Goal: Information Seeking & Learning: Learn about a topic

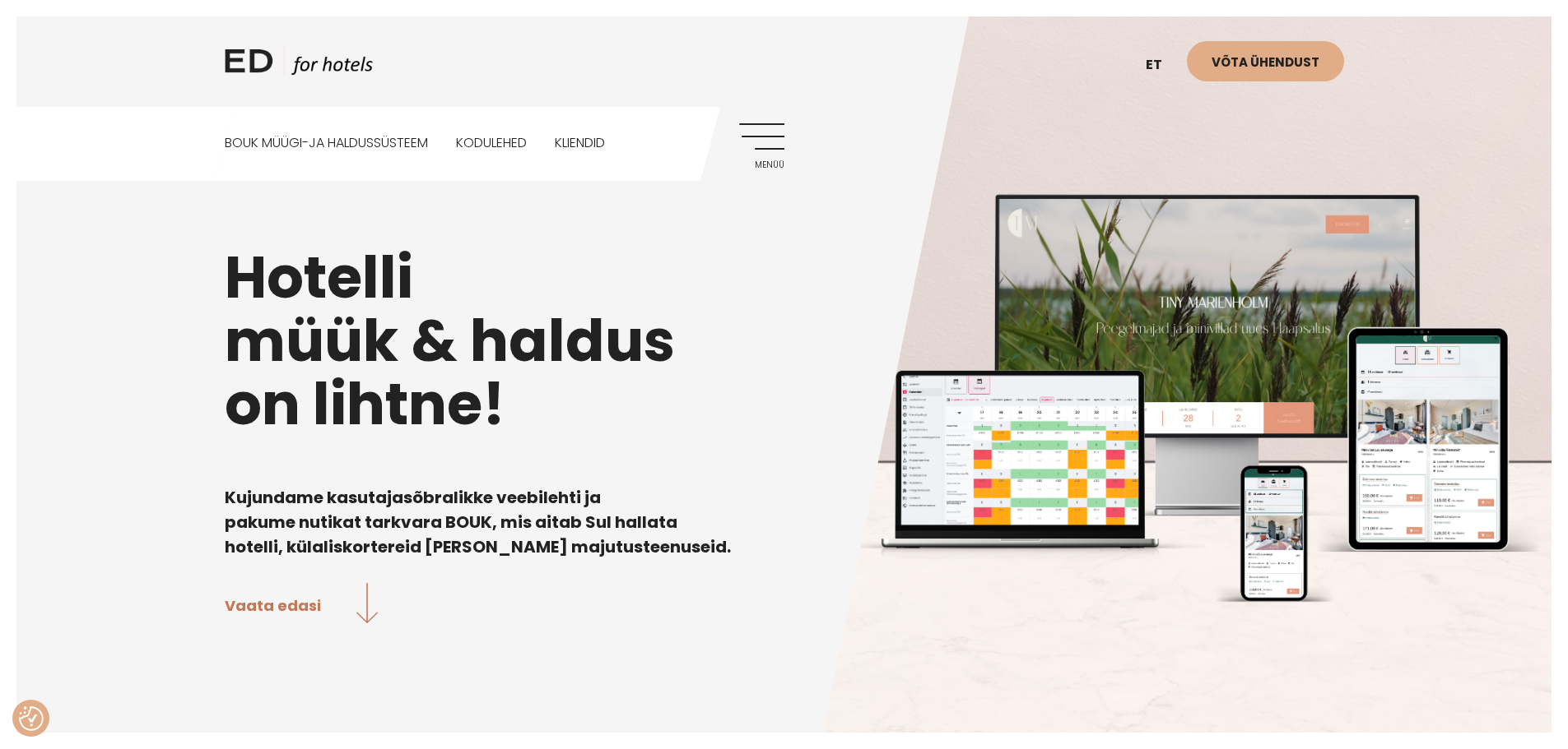
click at [758, 162] on span "Menüü" at bounding box center [762, 165] width 45 height 10
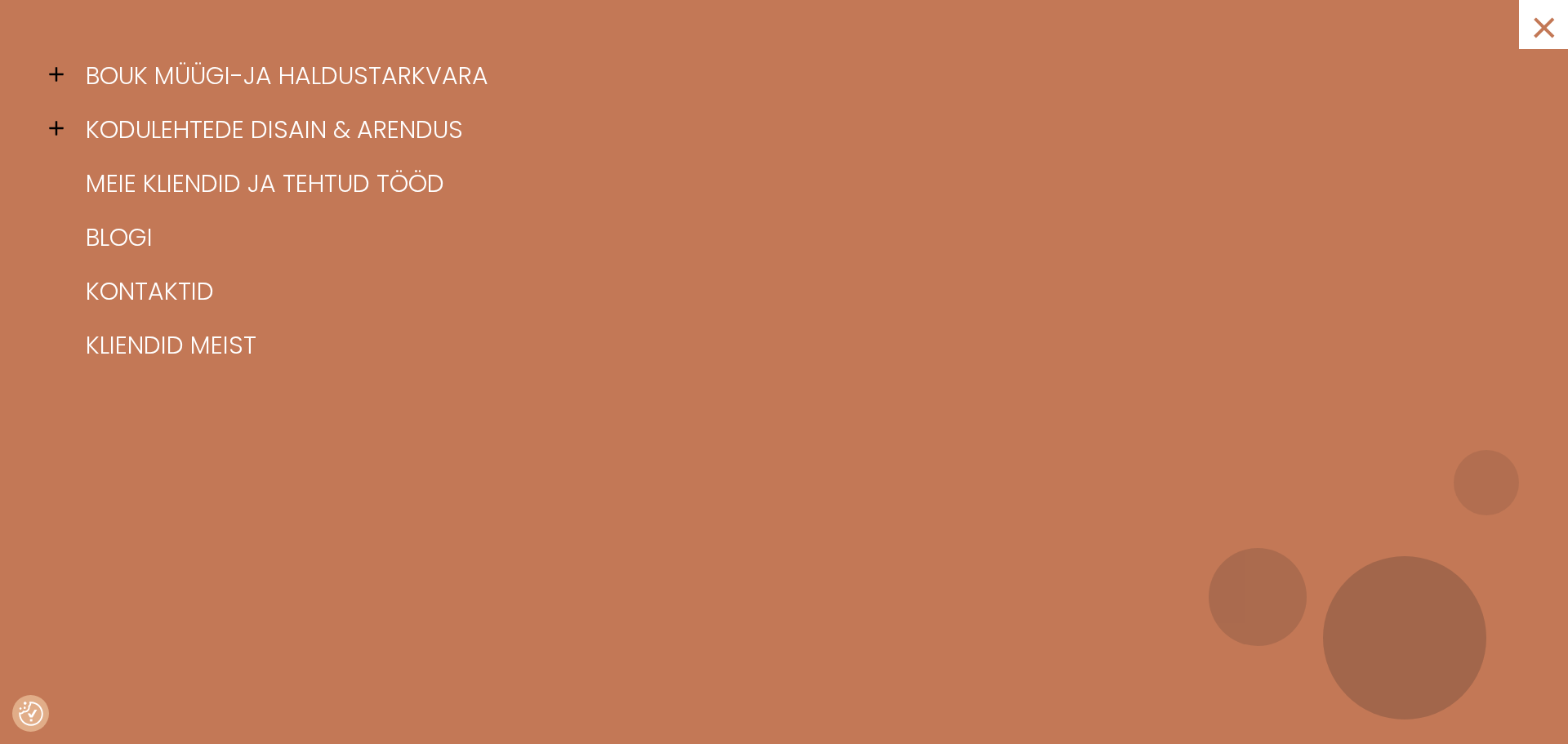
click at [63, 80] on span at bounding box center [61, 74] width 25 height 25
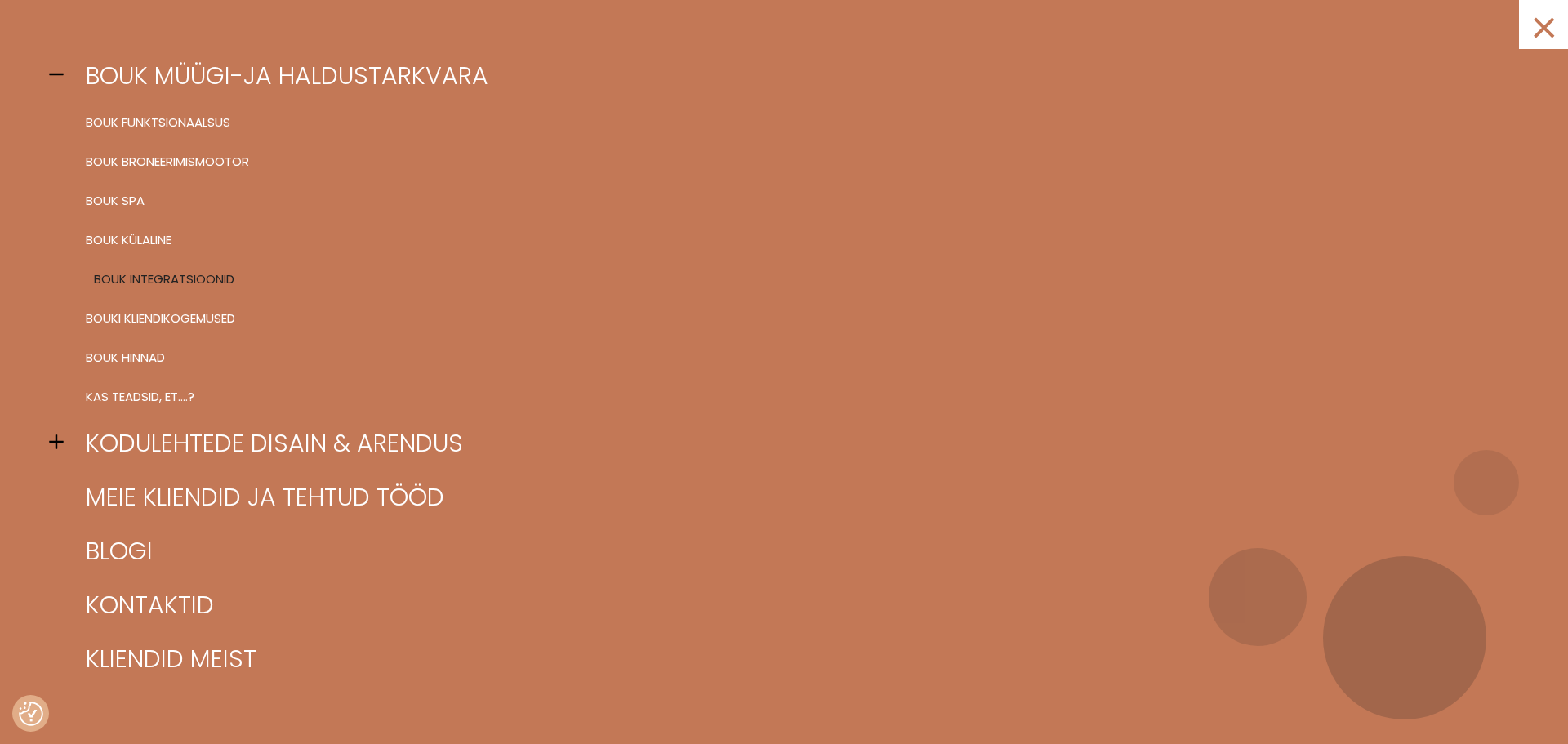
click at [129, 281] on link "BOUK INTEGRATSIOONID" at bounding box center [804, 280] width 1445 height 39
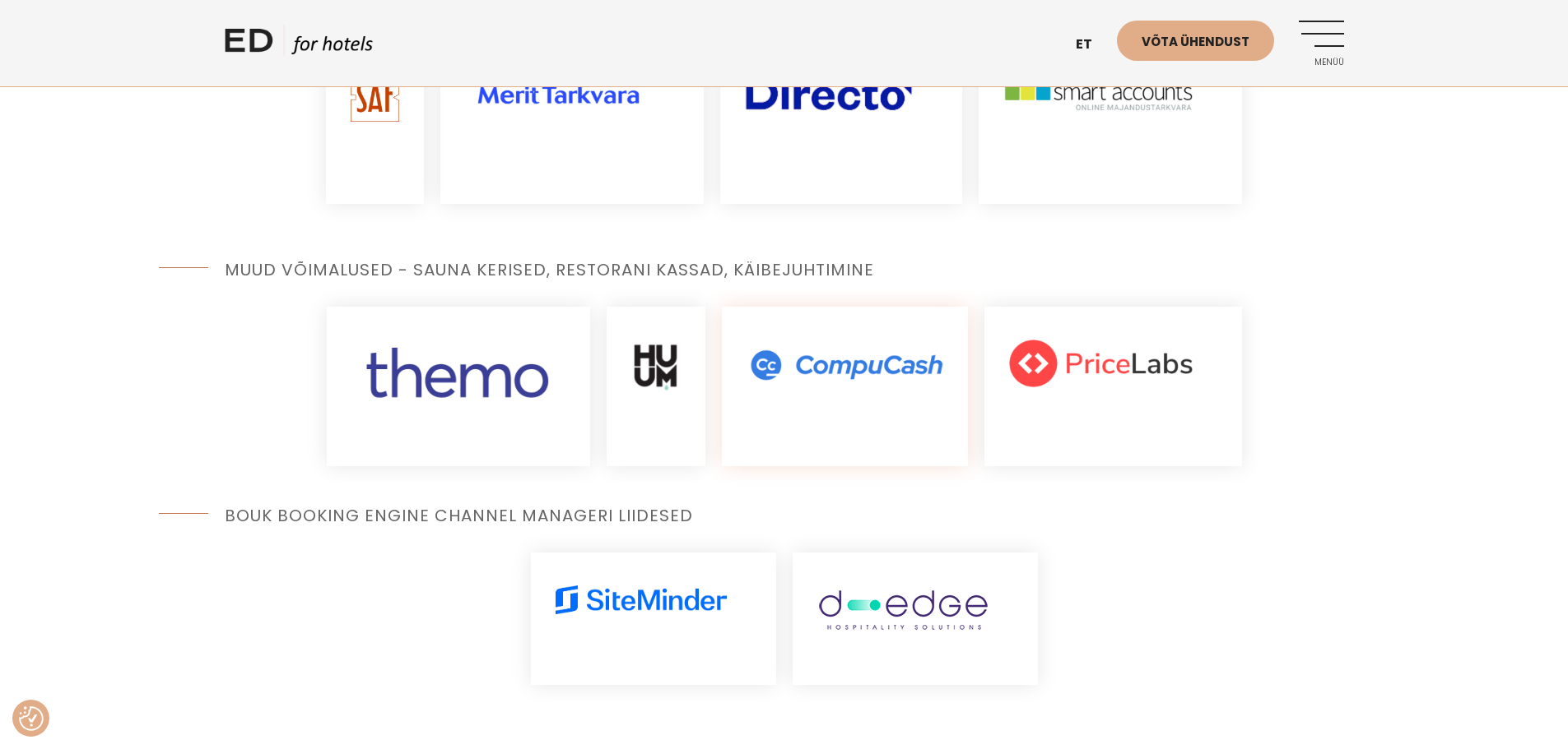
scroll to position [1643, 0]
click at [829, 339] on img at bounding box center [844, 363] width 197 height 48
click at [627, 585] on img at bounding box center [641, 600] width 171 height 30
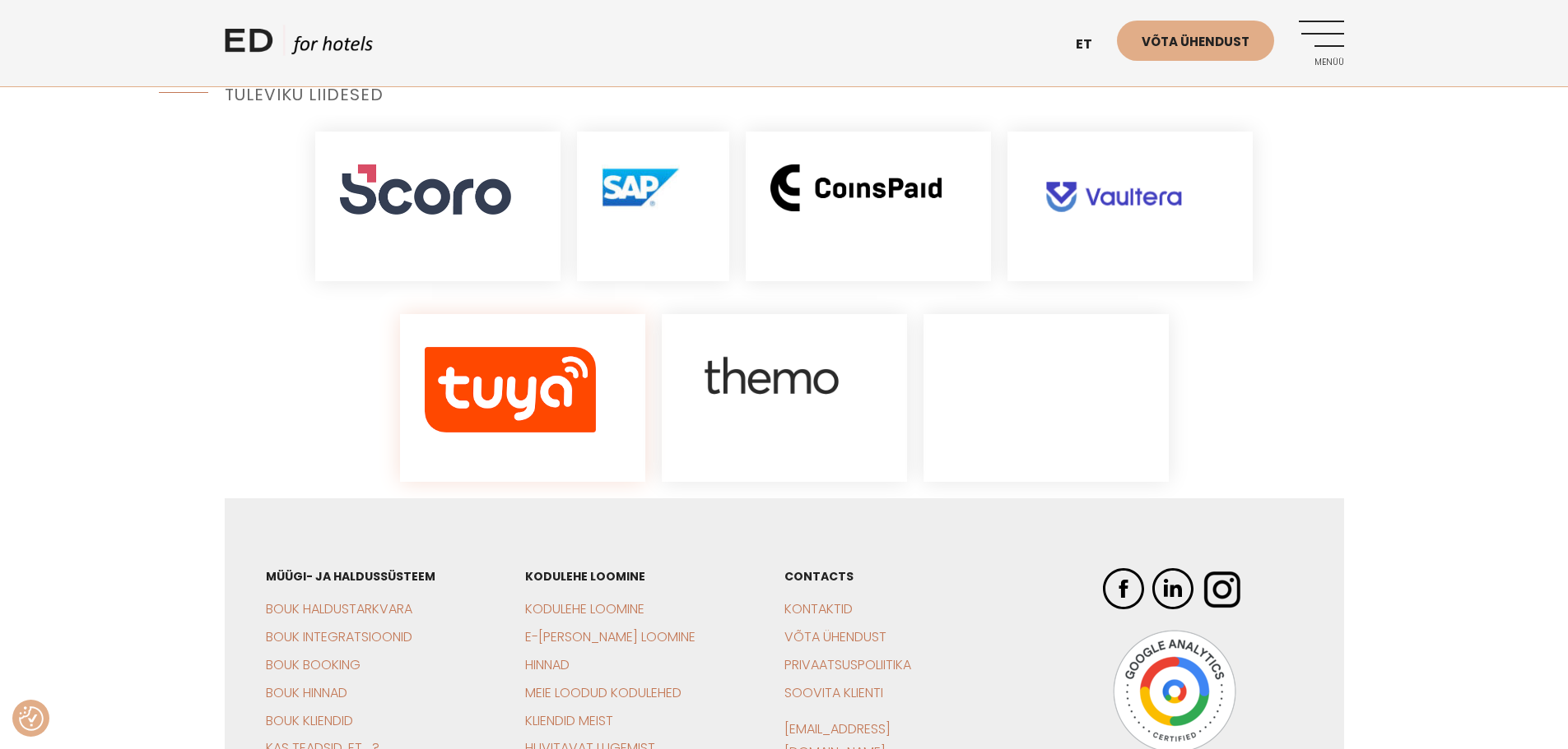
scroll to position [2284, 0]
click at [346, 626] on link "BOUK Integratsioonid" at bounding box center [339, 635] width 146 height 19
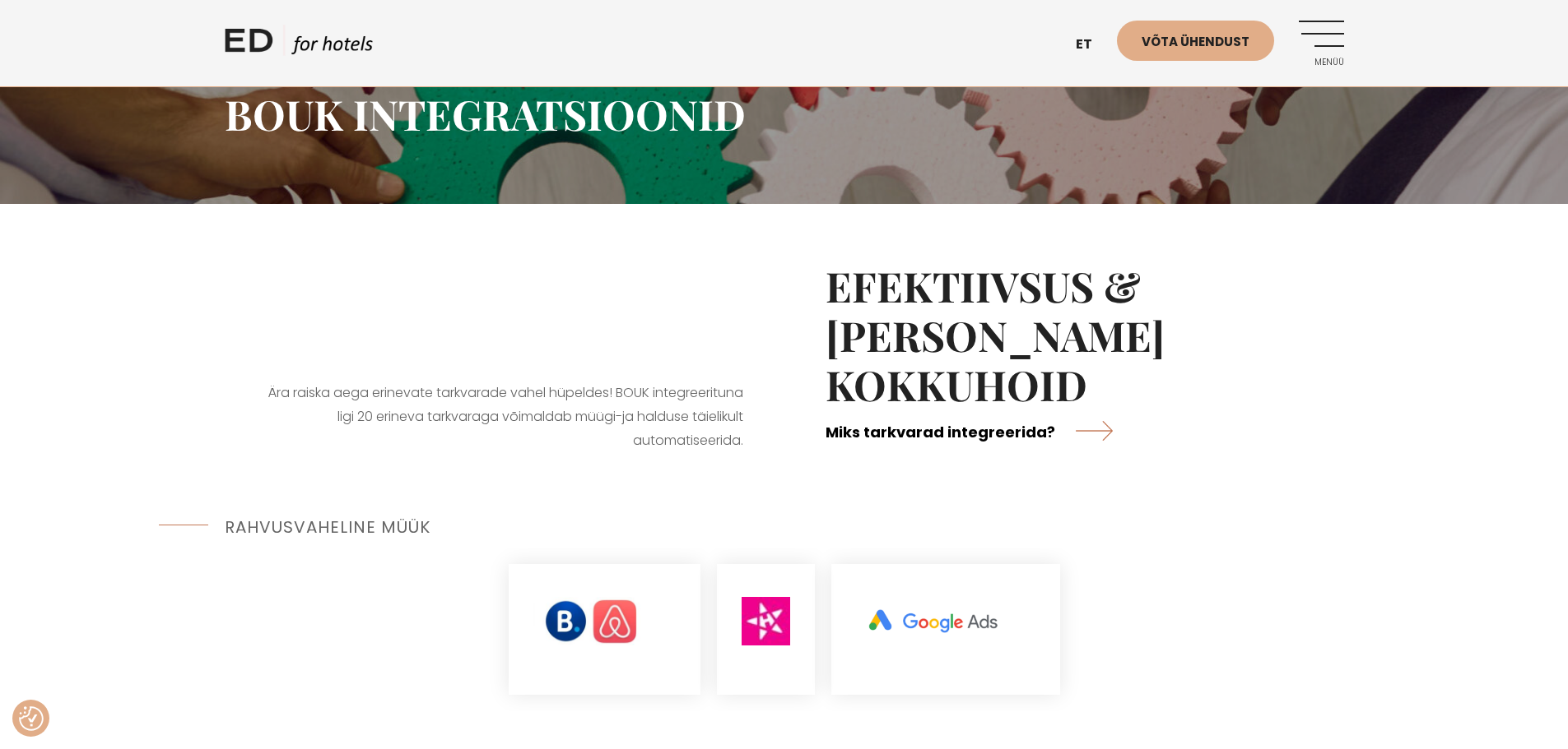
scroll to position [247, 0]
click at [968, 409] on link "Miks tarkvarad integreerida?" at bounding box center [969, 431] width 288 height 43
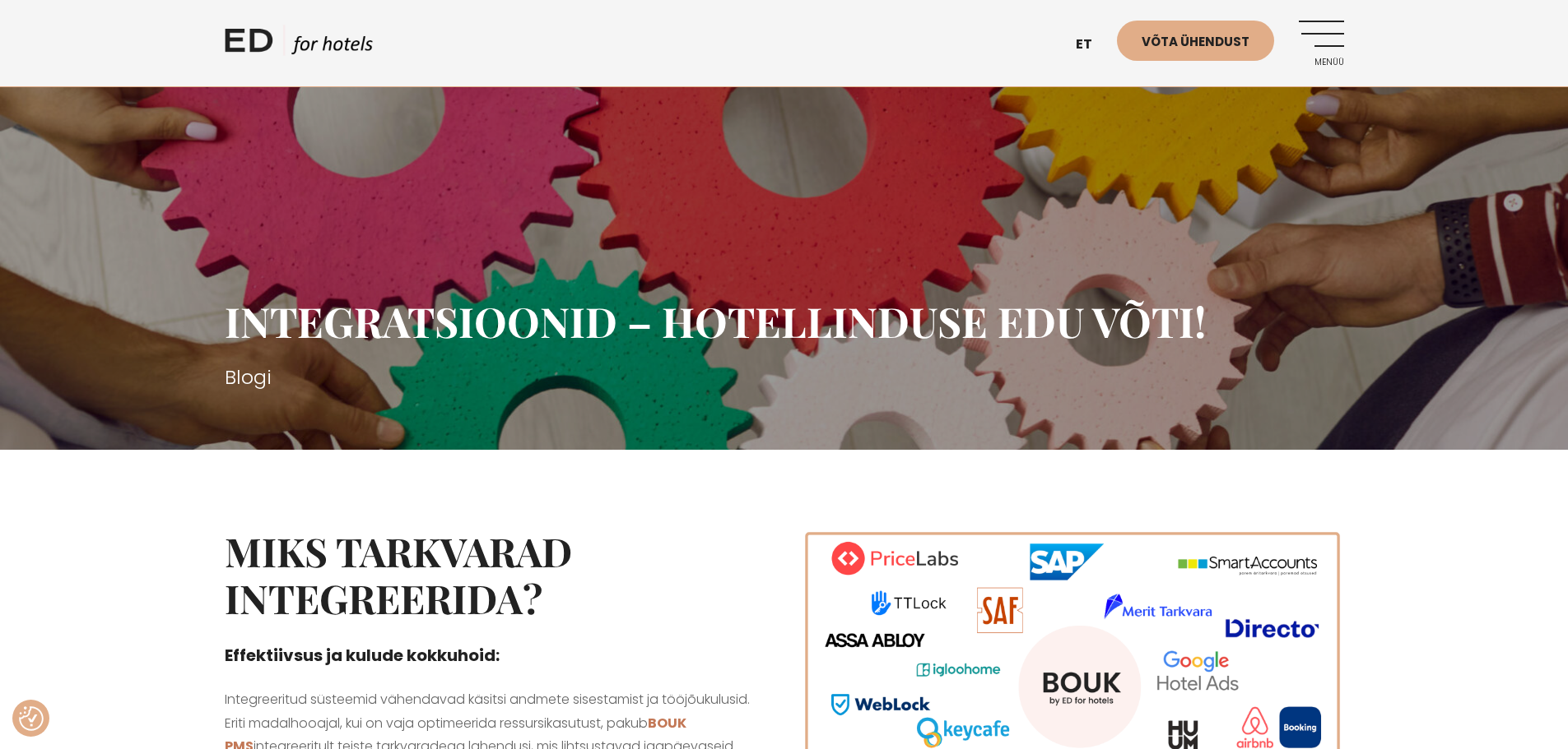
click at [1319, 40] on link "Menüü" at bounding box center [1322, 43] width 45 height 45
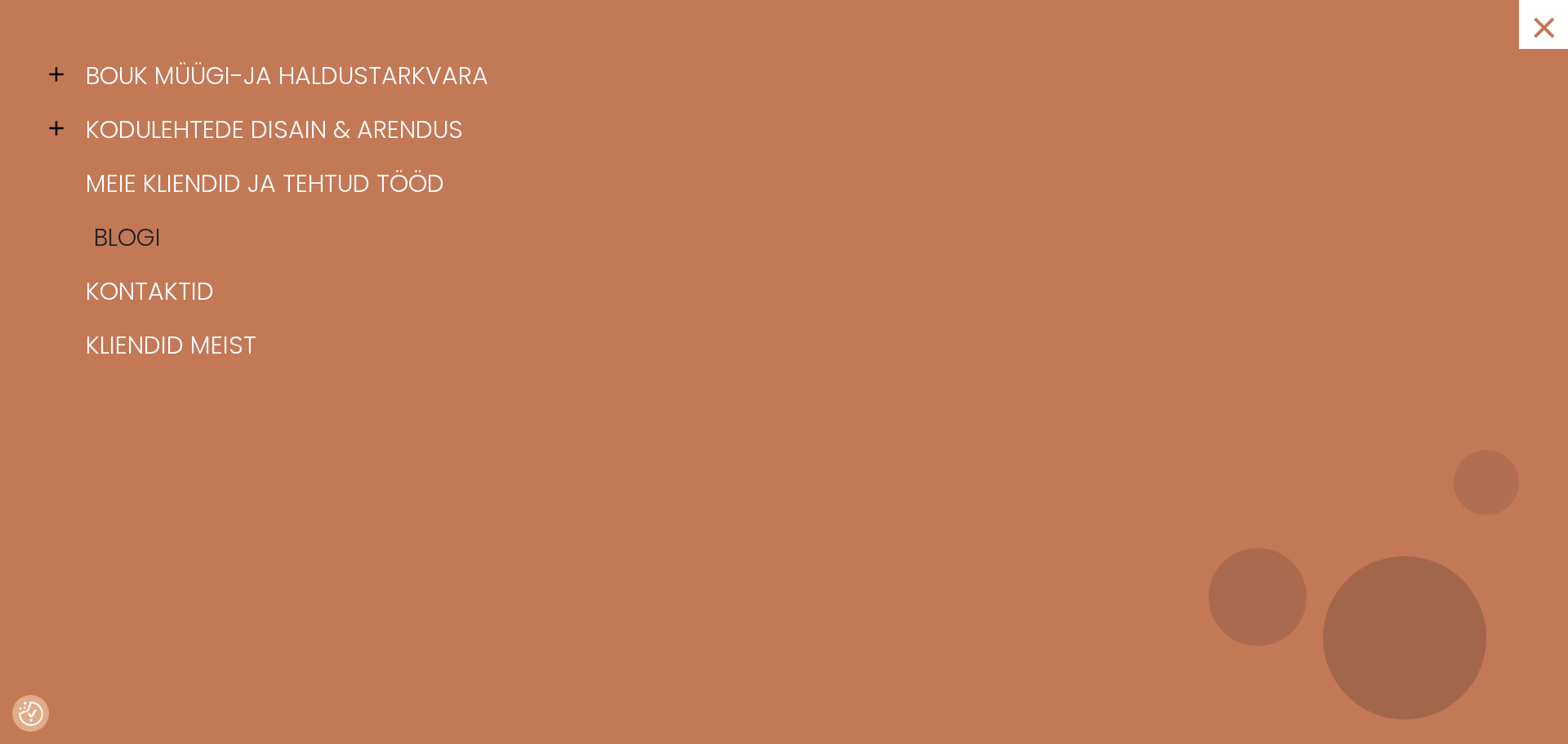
click at [155, 227] on link "Blogi" at bounding box center [804, 238] width 1445 height 54
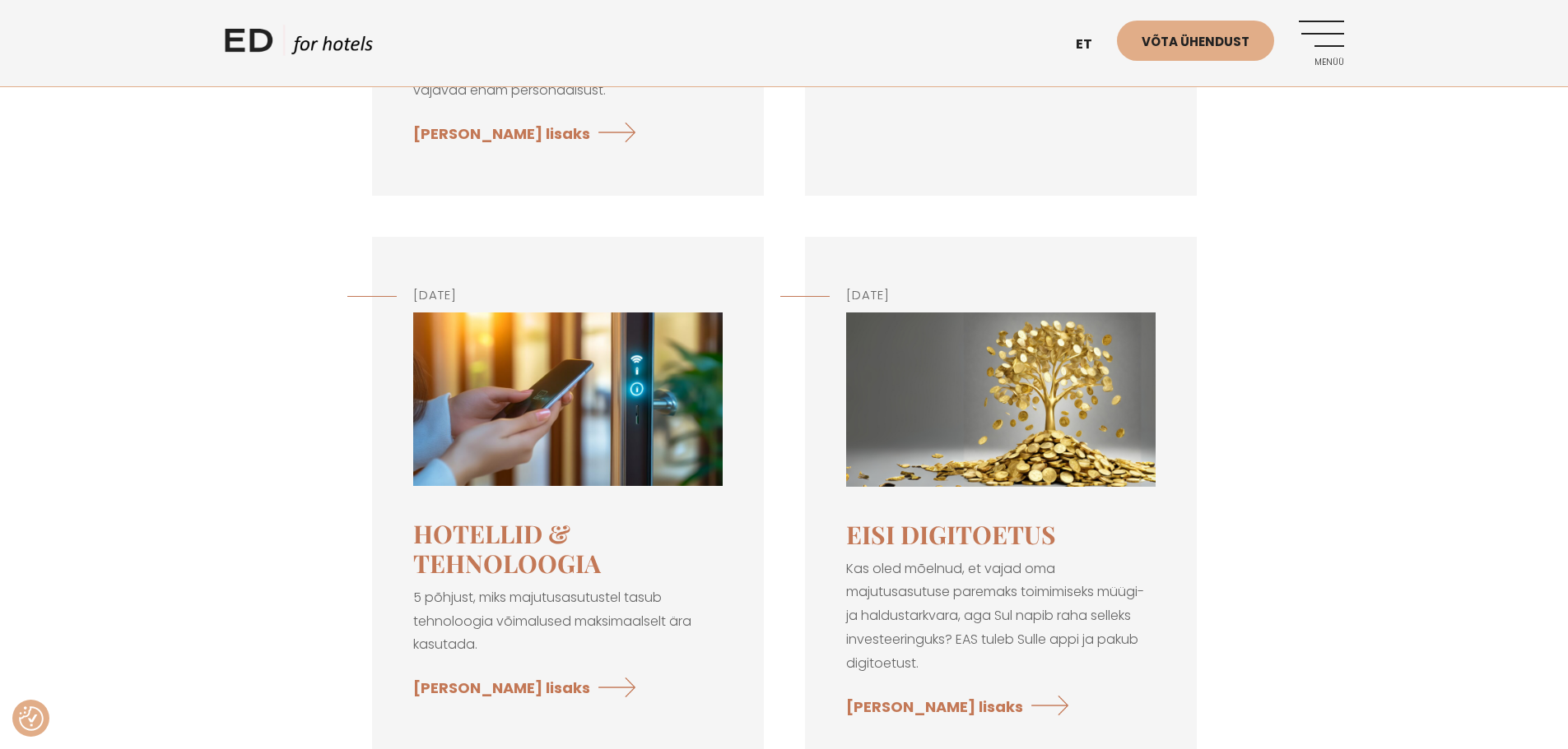
scroll to position [1799, 0]
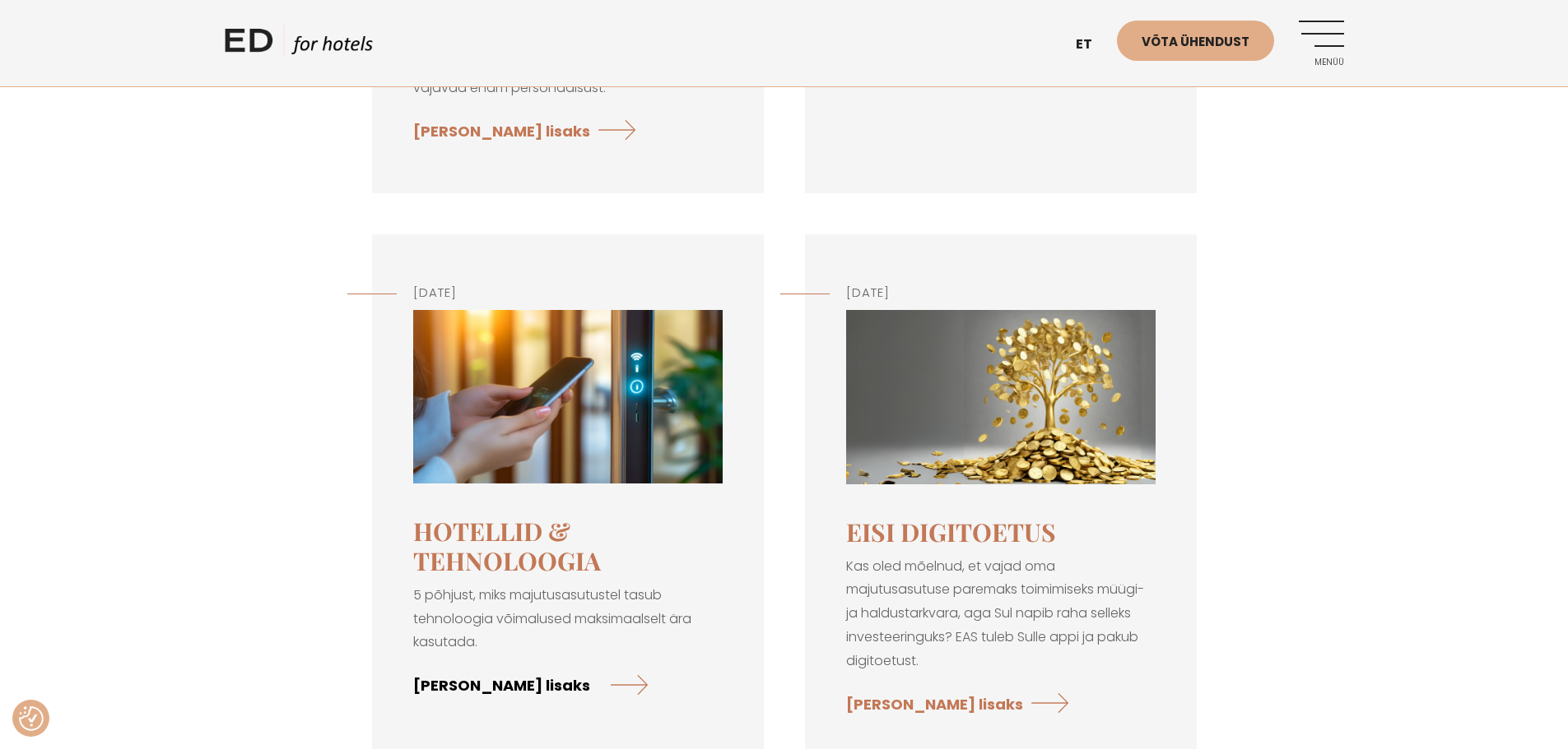
click at [460, 690] on link "[PERSON_NAME] lisaks" at bounding box center [530, 685] width 234 height 43
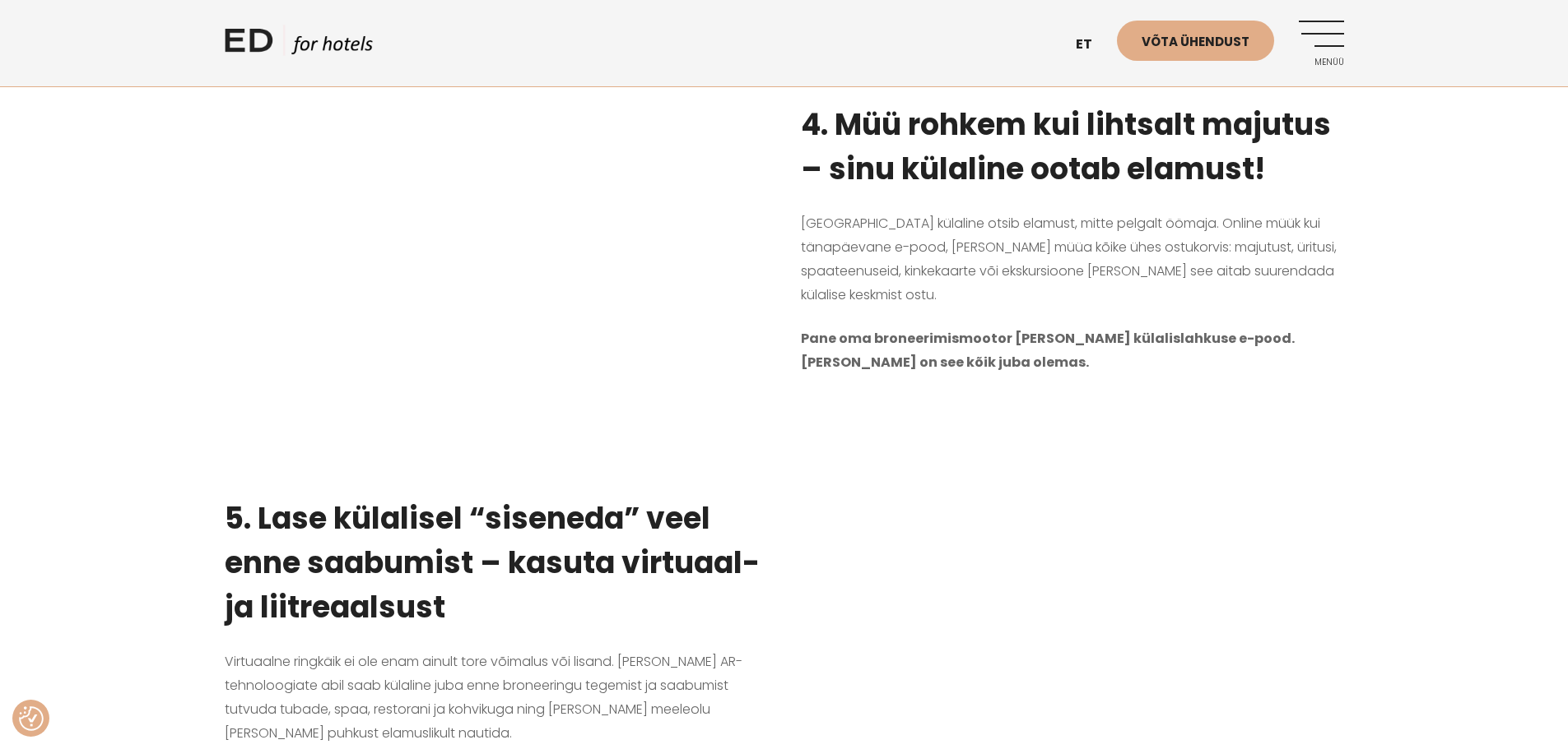
scroll to position [1891, 0]
